Goal: Use online tool/utility: Utilize a website feature to perform a specific function

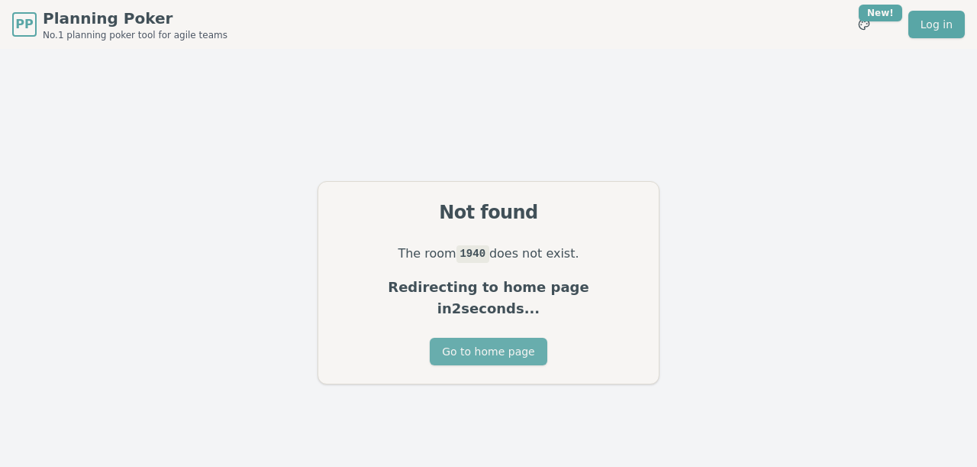
click at [528, 345] on button "Go to home page" at bounding box center [488, 351] width 117 height 27
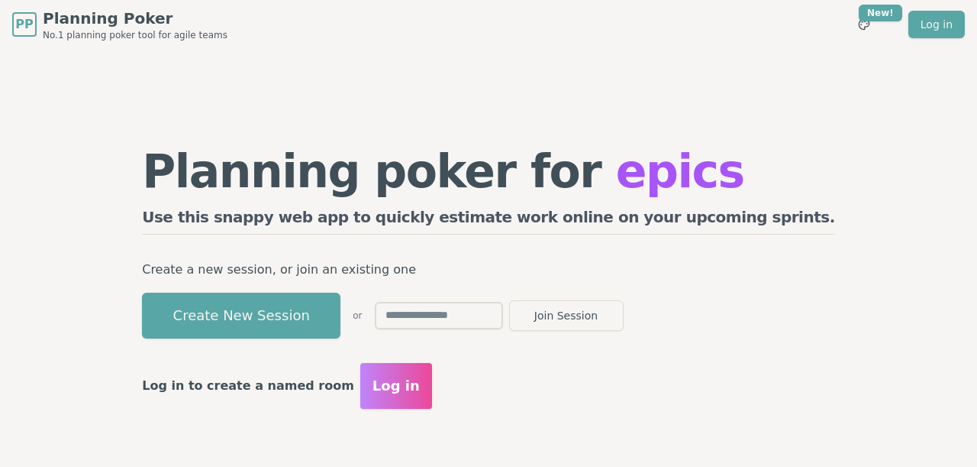
click at [489, 317] on input "text" at bounding box center [439, 315] width 128 height 27
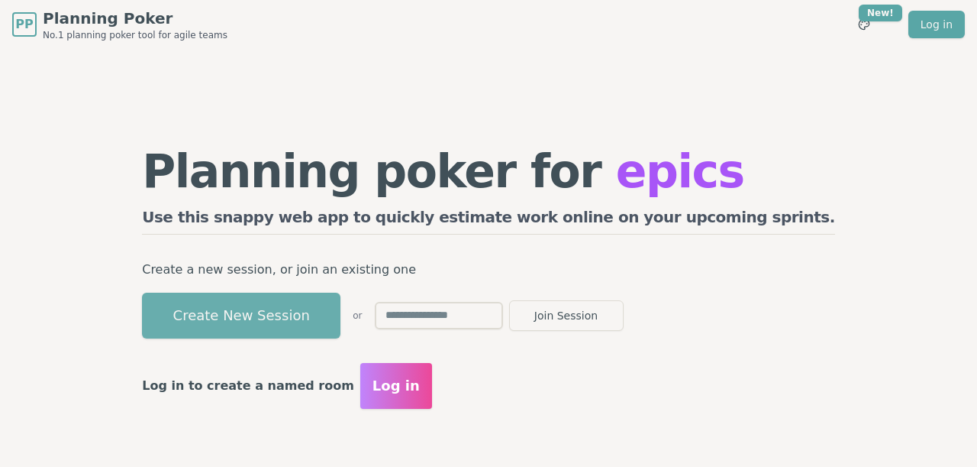
click at [341, 318] on button "Create New Session" at bounding box center [241, 315] width 199 height 46
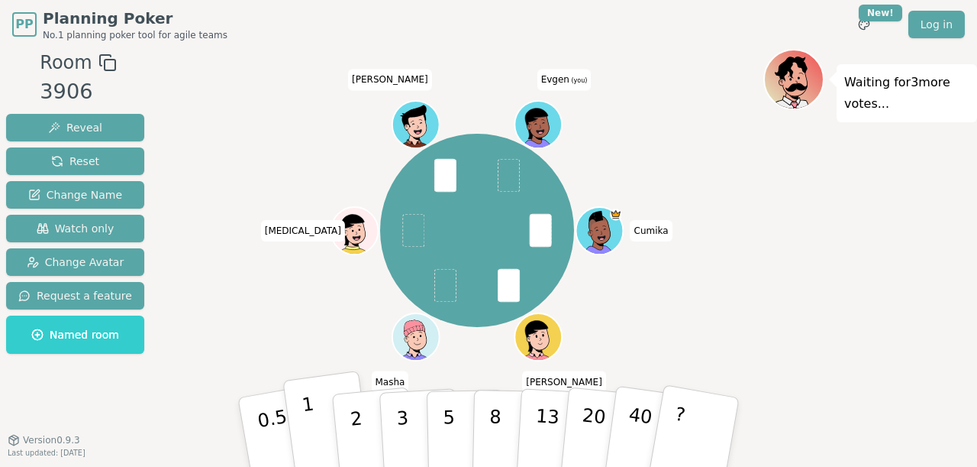
click at [327, 434] on button "1" at bounding box center [328, 432] width 91 height 124
click at [288, 438] on button "0.5" at bounding box center [282, 432] width 95 height 126
click at [302, 436] on button "1" at bounding box center [328, 432] width 91 height 124
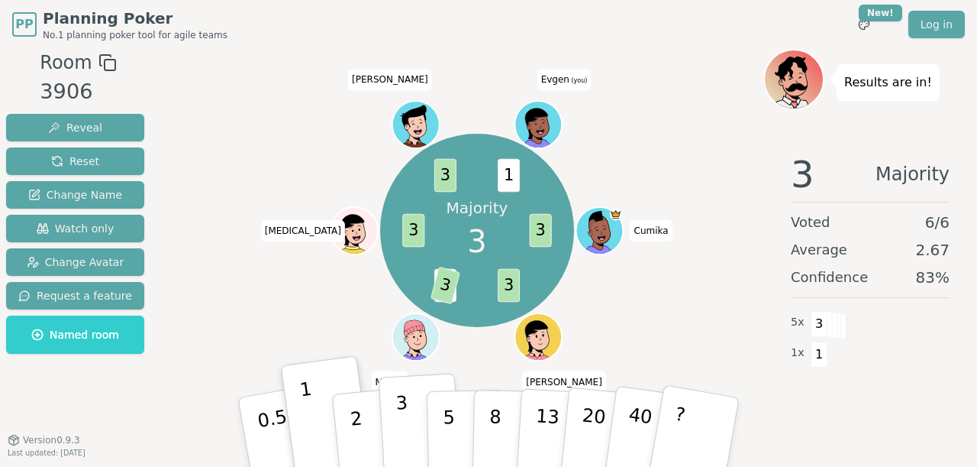
click at [393, 418] on button "3" at bounding box center [420, 432] width 83 height 119
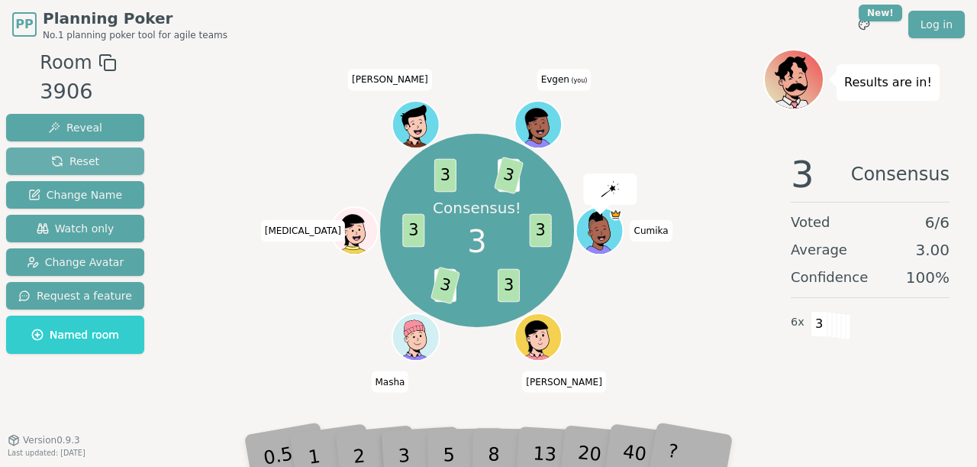
click at [92, 163] on span "Reset" at bounding box center [75, 160] width 48 height 15
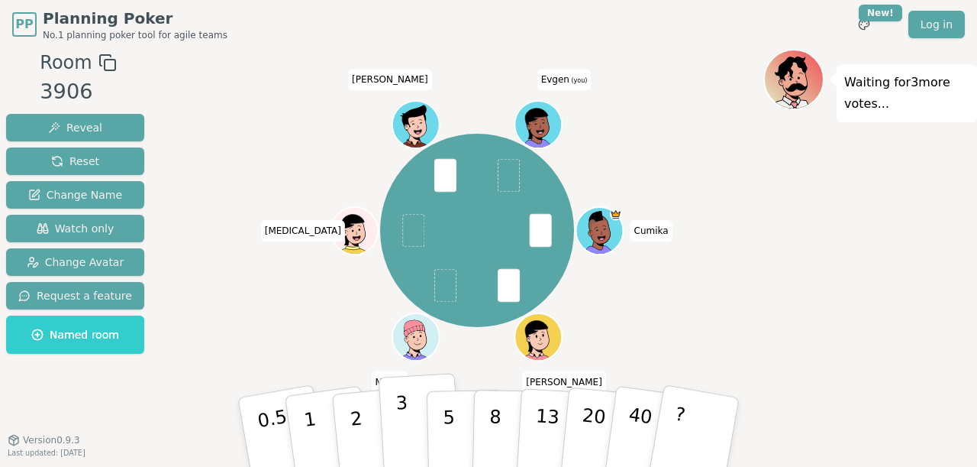
click at [411, 415] on button "3" at bounding box center [420, 432] width 83 height 119
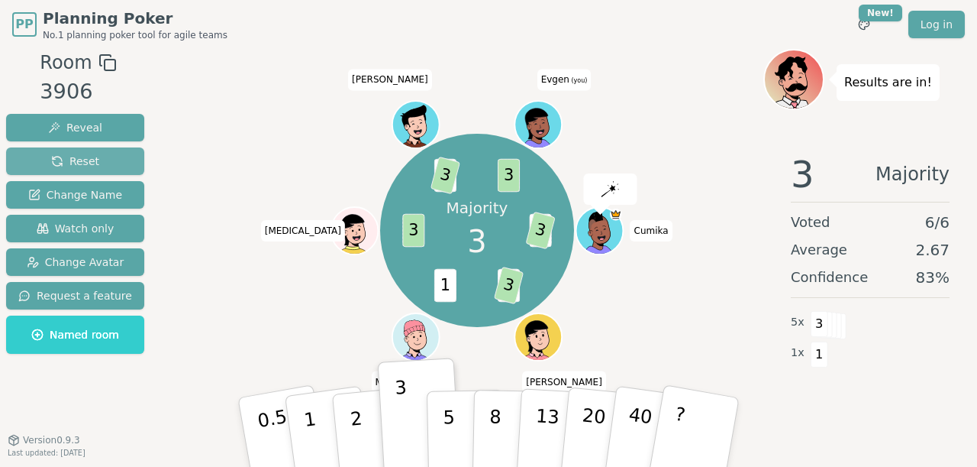
click at [102, 164] on button "Reset" at bounding box center [75, 160] width 138 height 27
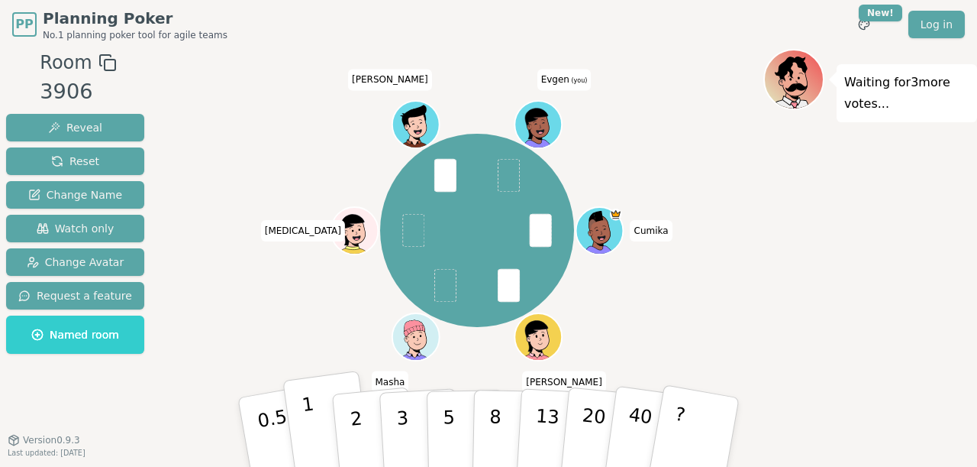
click at [328, 417] on button "1" at bounding box center [328, 432] width 91 height 124
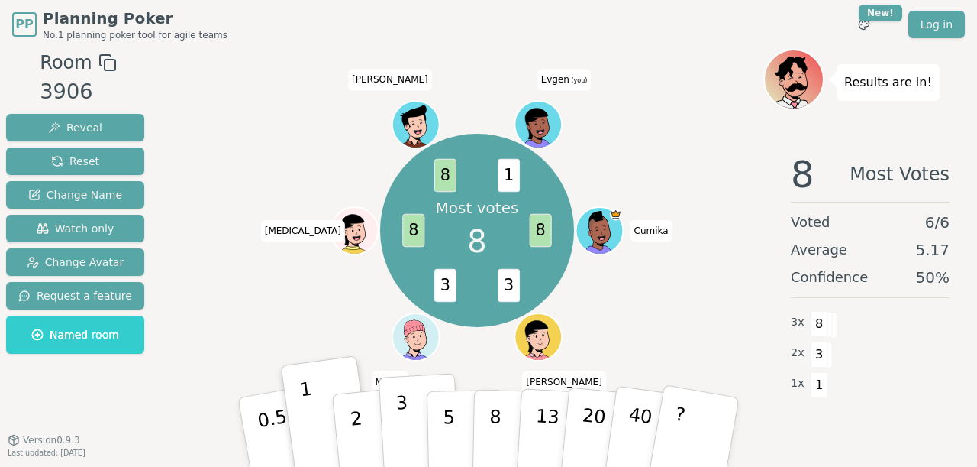
click at [407, 419] on p "3" at bounding box center [404, 433] width 17 height 83
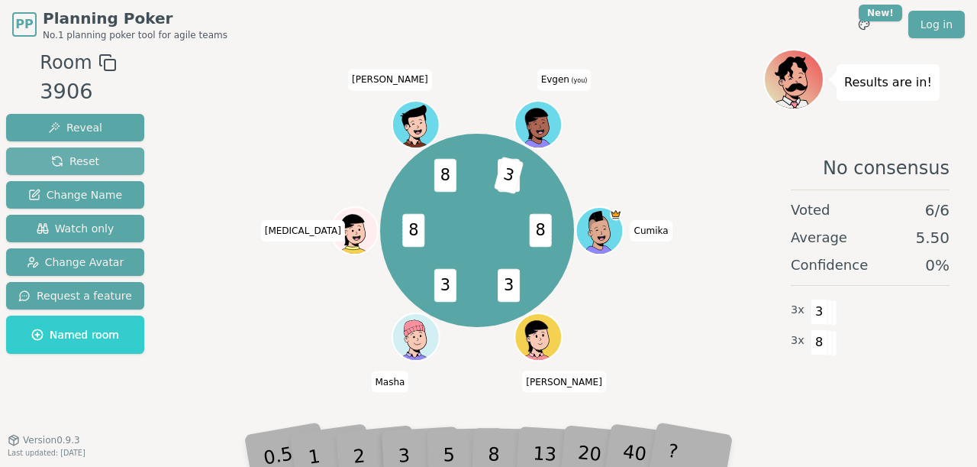
click at [69, 160] on span "Reset" at bounding box center [75, 160] width 48 height 15
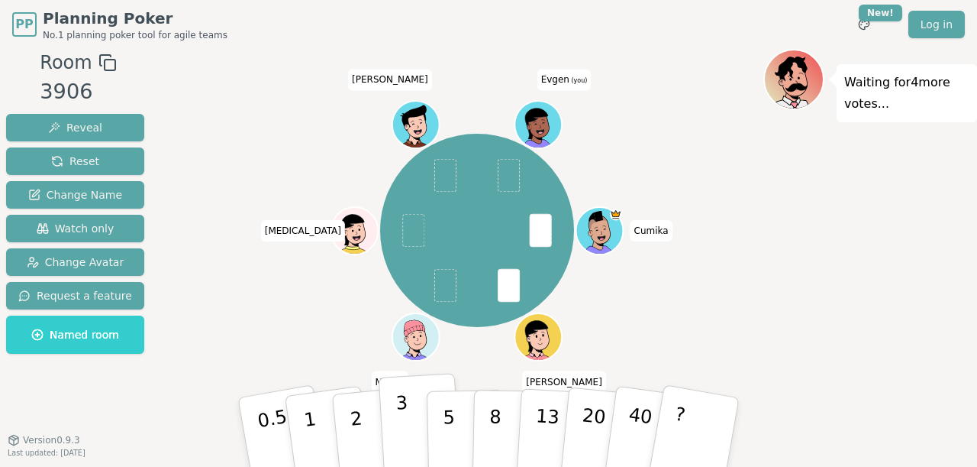
click at [389, 428] on button "3" at bounding box center [420, 432] width 83 height 119
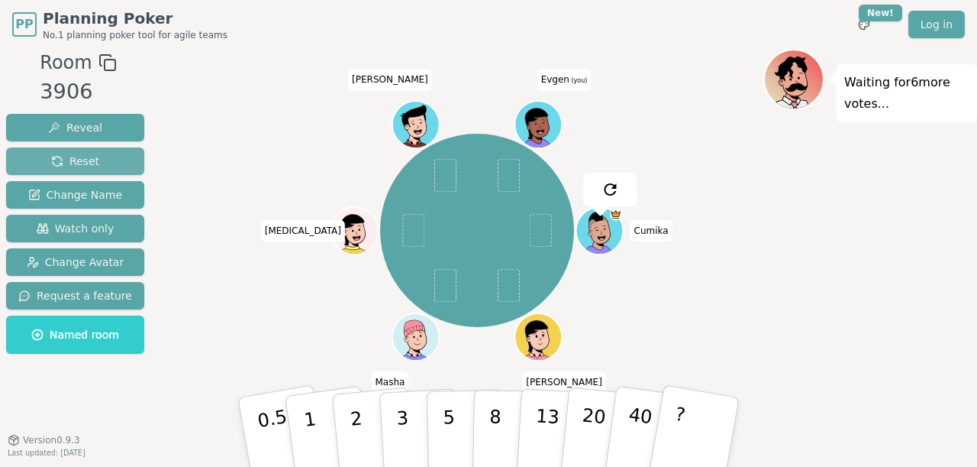
click at [111, 160] on button "Reset" at bounding box center [75, 160] width 138 height 27
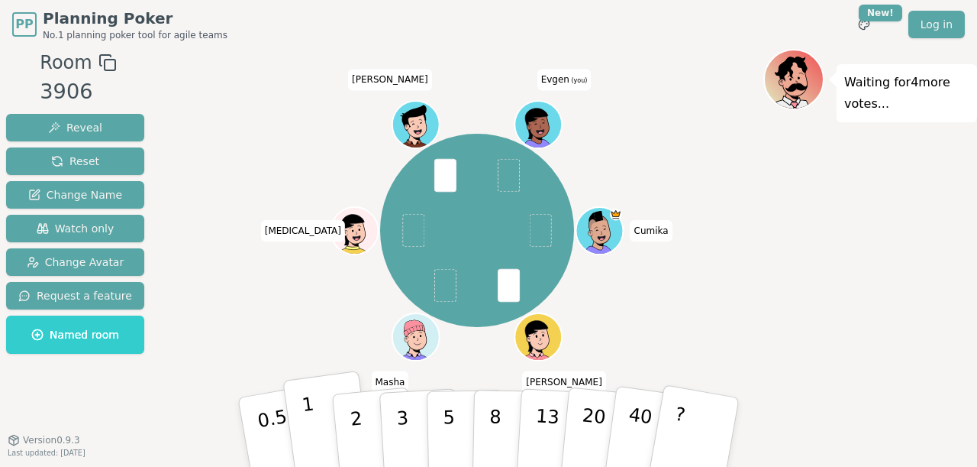
click at [331, 428] on button "1" at bounding box center [328, 432] width 91 height 124
click at [398, 434] on p "3" at bounding box center [404, 433] width 17 height 83
click at [396, 394] on p "3" at bounding box center [404, 433] width 17 height 83
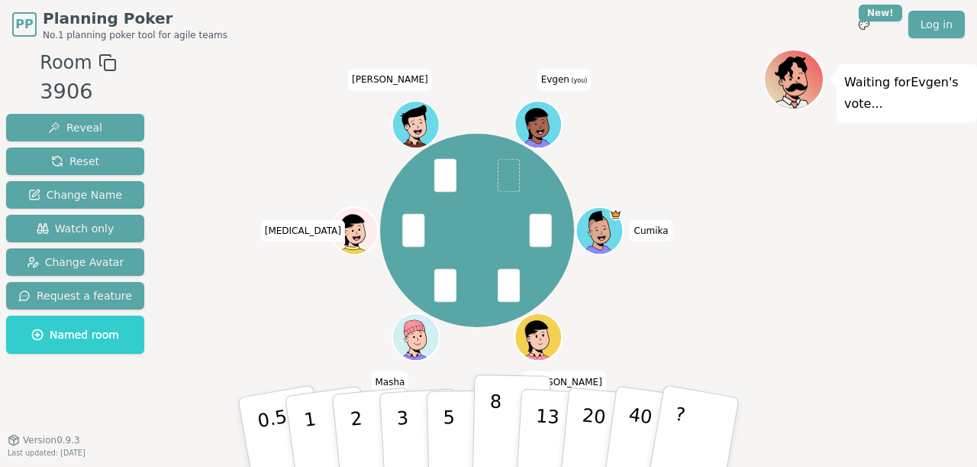
click at [504, 408] on button "8" at bounding box center [512, 432] width 79 height 116
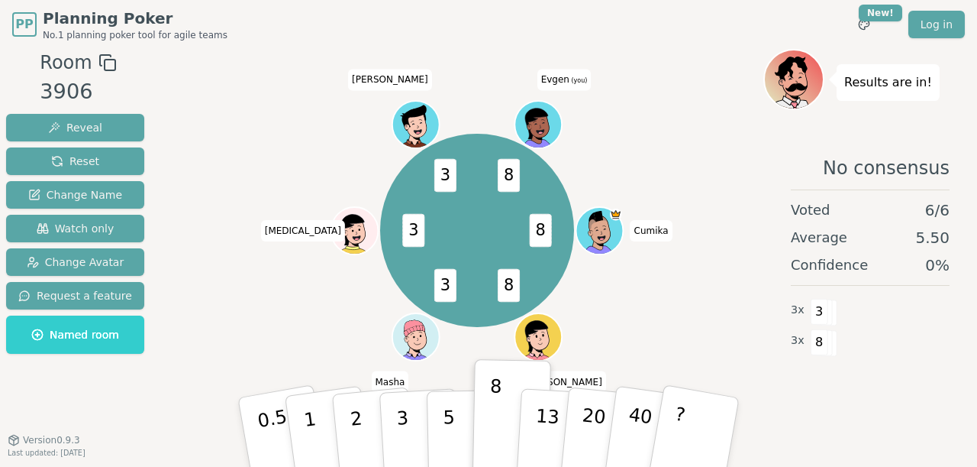
click at [691, 173] on div "8 8 3 3 3 8 Cumika [PERSON_NAME] [MEDICAL_DATA][PERSON_NAME] (you)" at bounding box center [477, 230] width 573 height 308
click at [435, 74] on div at bounding box center [477, 62] width 573 height 27
click at [686, 204] on div "8 8 3 3 3 8 Cumika [PERSON_NAME] [MEDICAL_DATA][PERSON_NAME] (you)" at bounding box center [477, 230] width 573 height 308
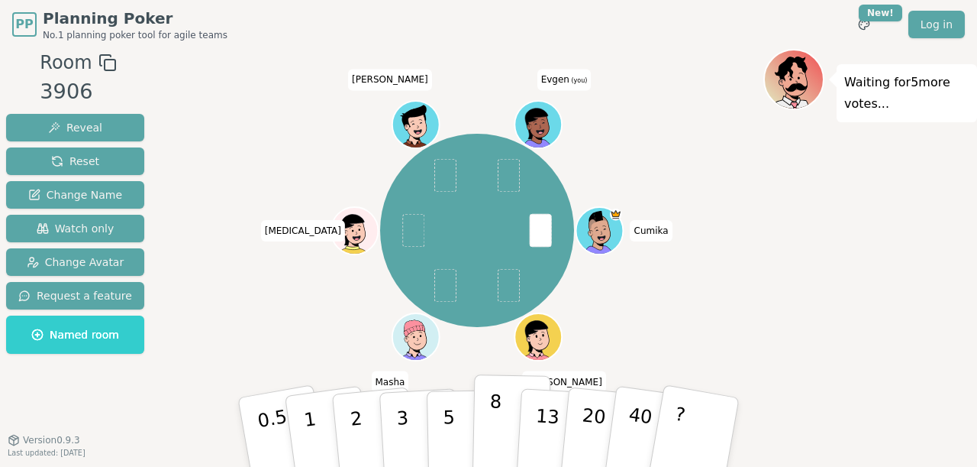
click at [490, 416] on p "8" at bounding box center [495, 431] width 13 height 82
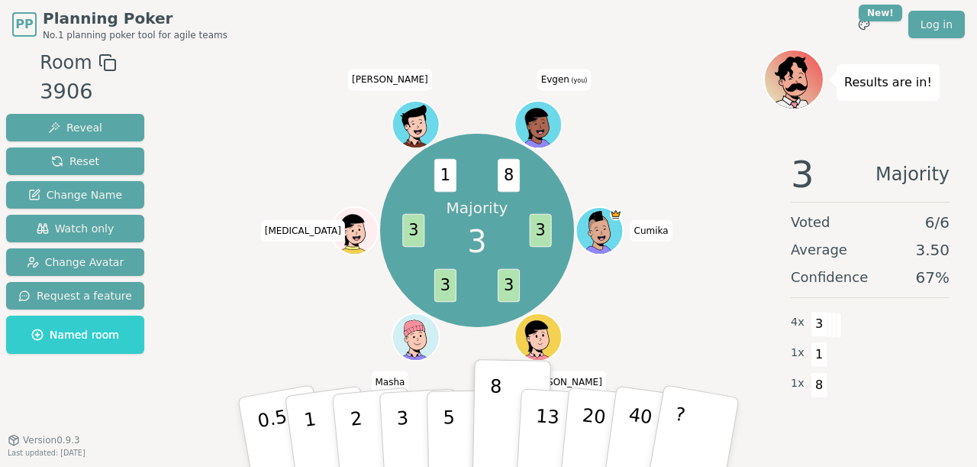
click at [257, 202] on div "Majority 3 3 3 3 3 1 8 Cumika [PERSON_NAME] [MEDICAL_DATA][PERSON_NAME] (you)" at bounding box center [477, 230] width 573 height 308
click at [295, 225] on span "[MEDICAL_DATA]" at bounding box center [303, 230] width 84 height 21
click at [298, 205] on div "Majority 3 3 3 3 3 1 8 Cumika [PERSON_NAME] [MEDICAL_DATA][PERSON_NAME] (you)" at bounding box center [477, 230] width 573 height 308
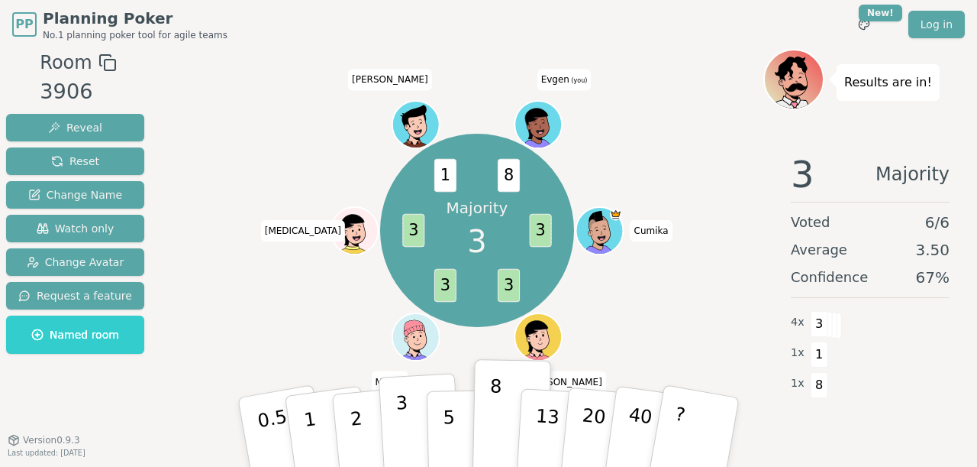
click at [396, 410] on p "3" at bounding box center [404, 433] width 17 height 83
